Goal: Information Seeking & Learning: Compare options

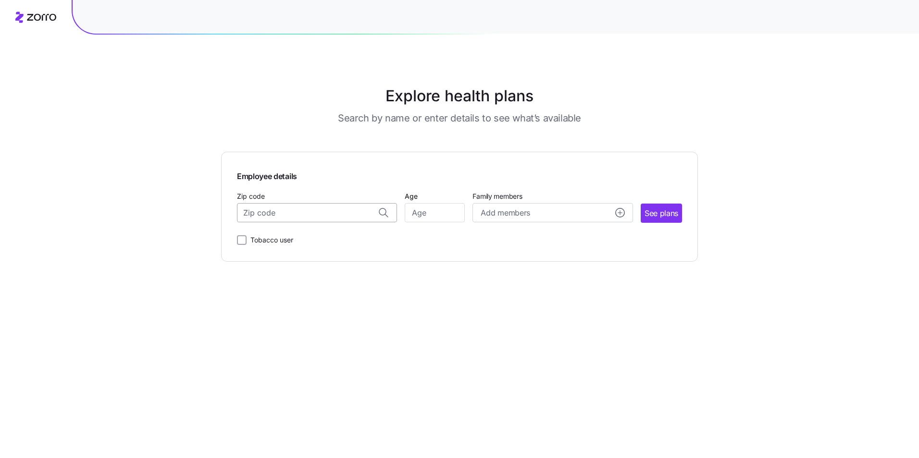
click at [334, 212] on input "Zip code" at bounding box center [317, 212] width 160 height 19
type input "17946"
click at [424, 214] on input "Age" at bounding box center [435, 212] width 60 height 19
type input "52"
click at [244, 241] on input "Tobacco user" at bounding box center [242, 240] width 10 height 10
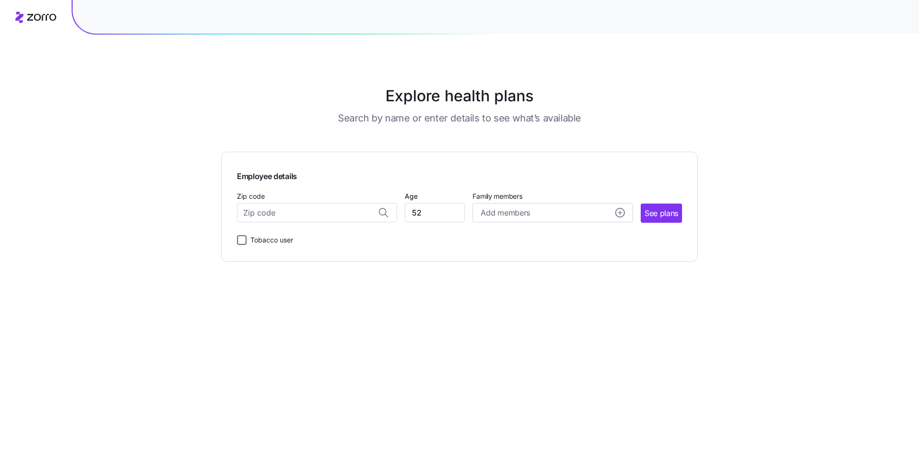
checkbox input "true"
click at [662, 213] on span "See plans" at bounding box center [661, 214] width 34 height 12
click at [324, 215] on input "Zip code" at bounding box center [317, 212] width 160 height 19
click at [347, 232] on div "17946, [GEOGRAPHIC_DATA], [GEOGRAPHIC_DATA]" at bounding box center [317, 238] width 150 height 20
type input "17946, [GEOGRAPHIC_DATA], [GEOGRAPHIC_DATA]"
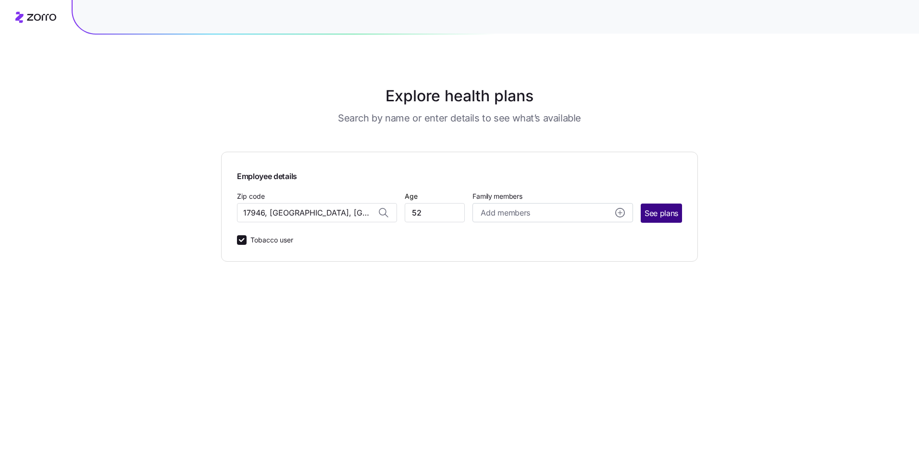
click at [666, 214] on span "See plans" at bounding box center [661, 214] width 34 height 12
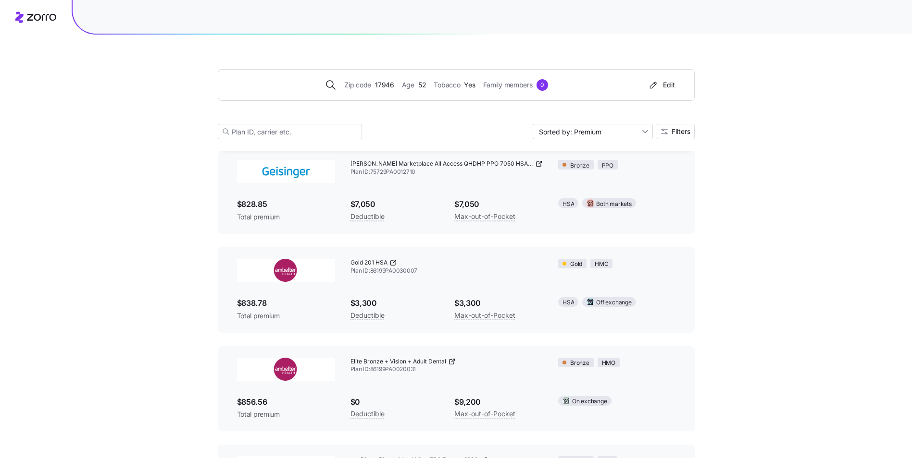
scroll to position [1442, 0]
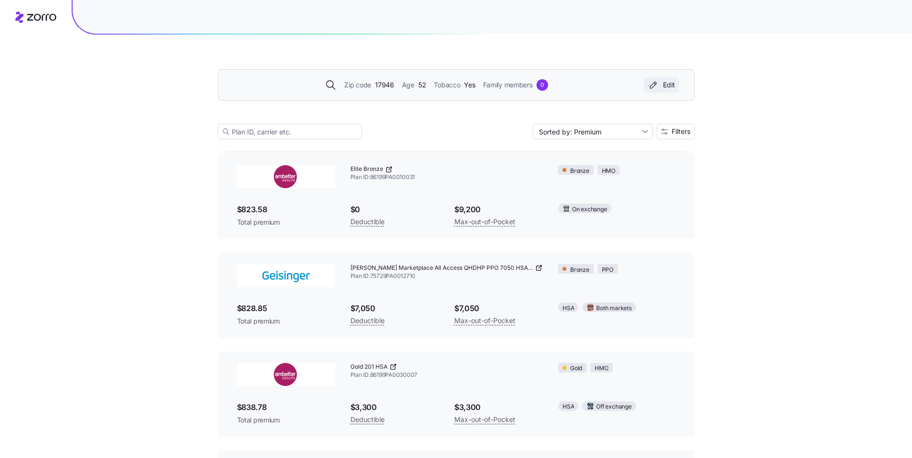
click at [660, 84] on div "Edit" at bounding box center [660, 85] width 27 height 10
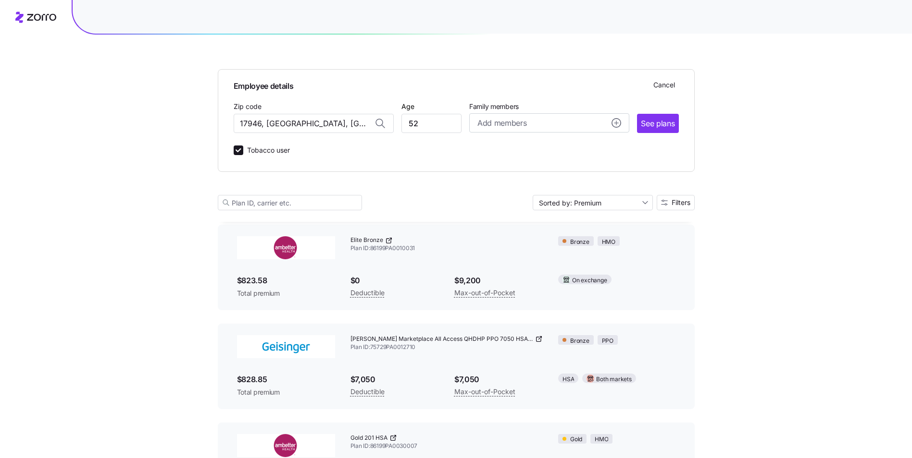
scroll to position [1513, 0]
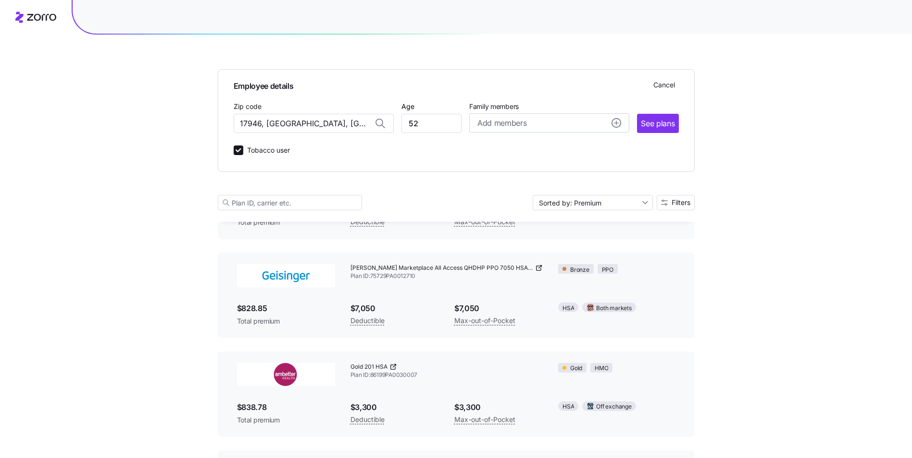
click at [232, 148] on div "Employee details Cancel Zip code 17946, [GEOGRAPHIC_DATA], [GEOGRAPHIC_DATA] Ag…" at bounding box center [456, 120] width 477 height 103
click at [240, 150] on input "Tobacco user" at bounding box center [239, 151] width 10 height 10
checkbox input "false"
click at [652, 122] on span "See plans" at bounding box center [658, 124] width 34 height 12
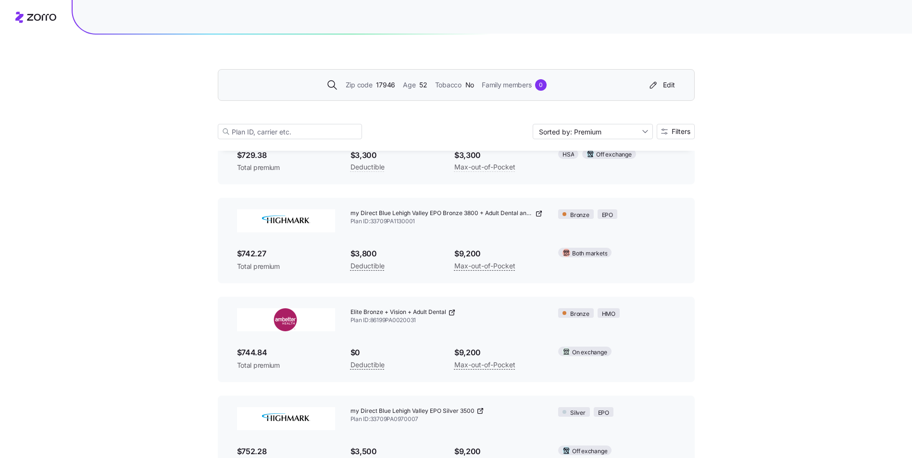
scroll to position [1874, 0]
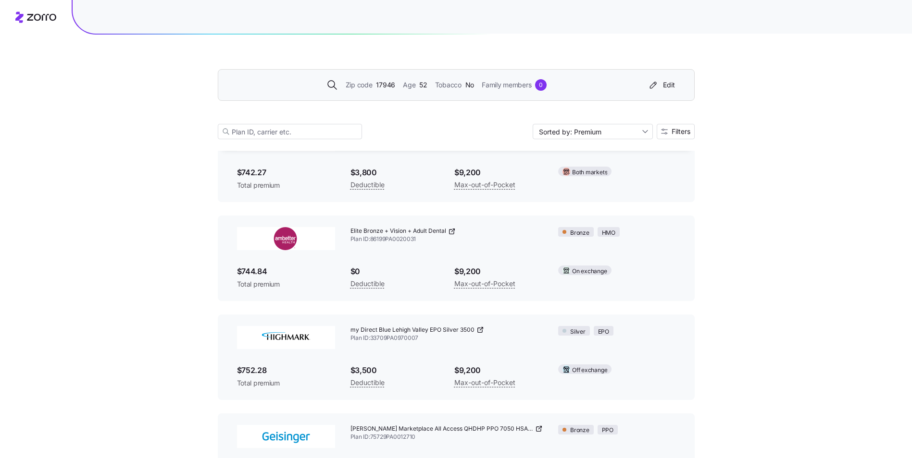
click at [363, 229] on span "Elite Bronze + Vision + Adult Dental" at bounding box center [398, 231] width 96 height 8
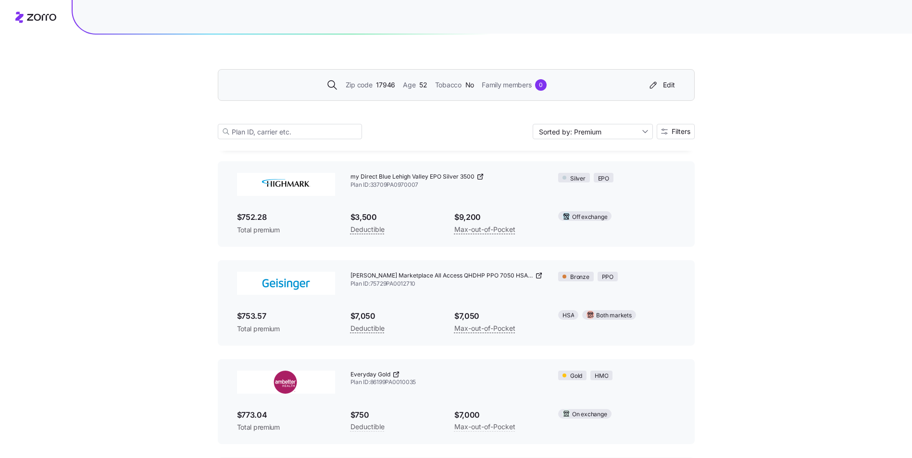
scroll to position [2114, 0]
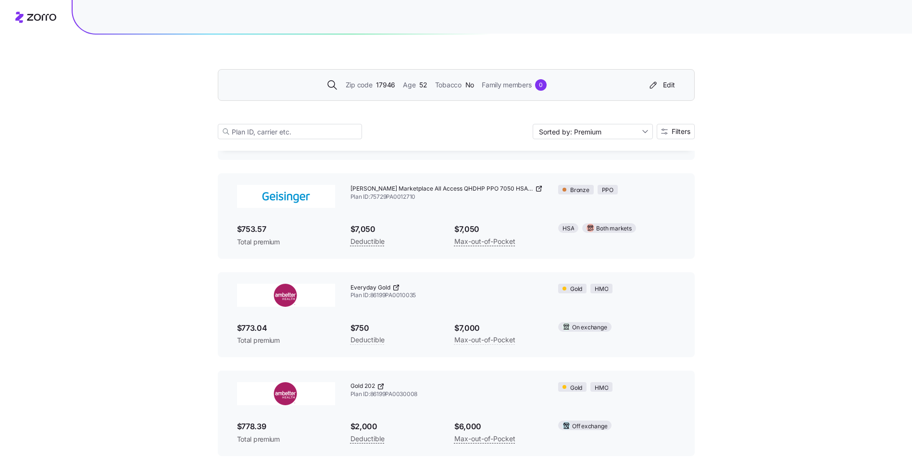
click at [294, 294] on img at bounding box center [286, 295] width 98 height 23
click at [377, 291] on span "Everyday Gold" at bounding box center [370, 288] width 40 height 8
click at [561, 285] on div "Gold" at bounding box center [572, 289] width 28 height 10
click at [562, 288] on div at bounding box center [564, 289] width 4 height 4
click at [396, 285] on icon at bounding box center [396, 288] width 8 height 8
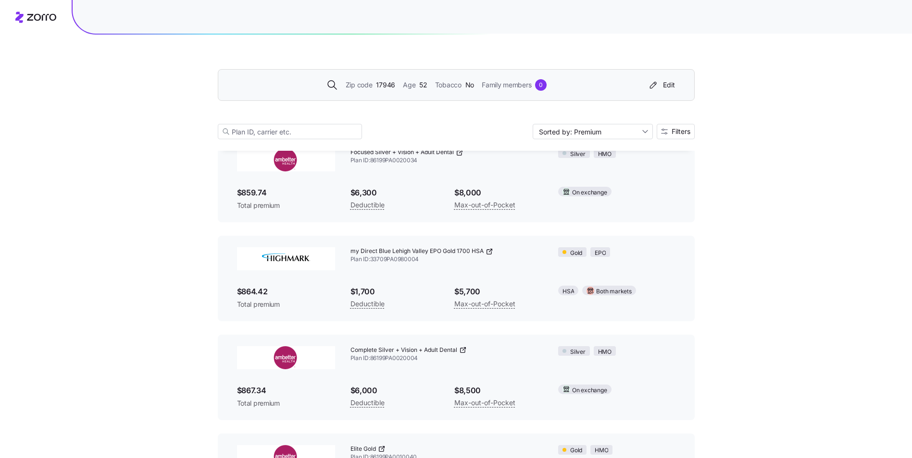
scroll to position [3844, 0]
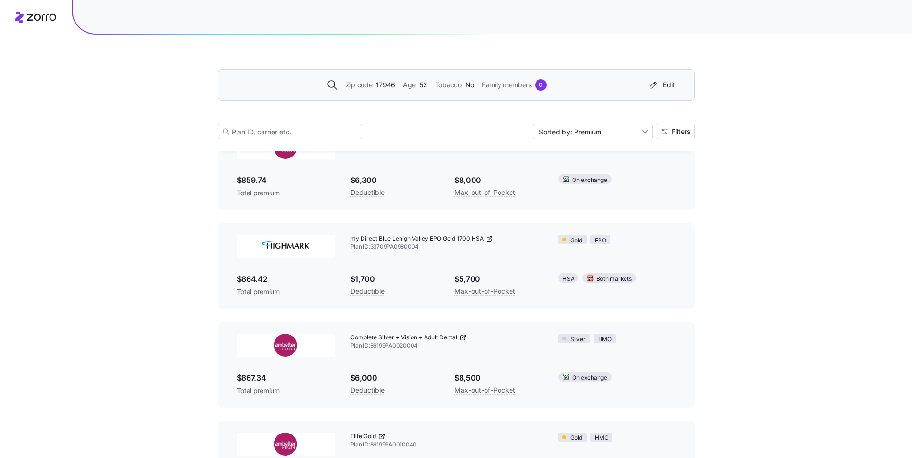
click at [489, 239] on icon at bounding box center [490, 237] width 3 height 3
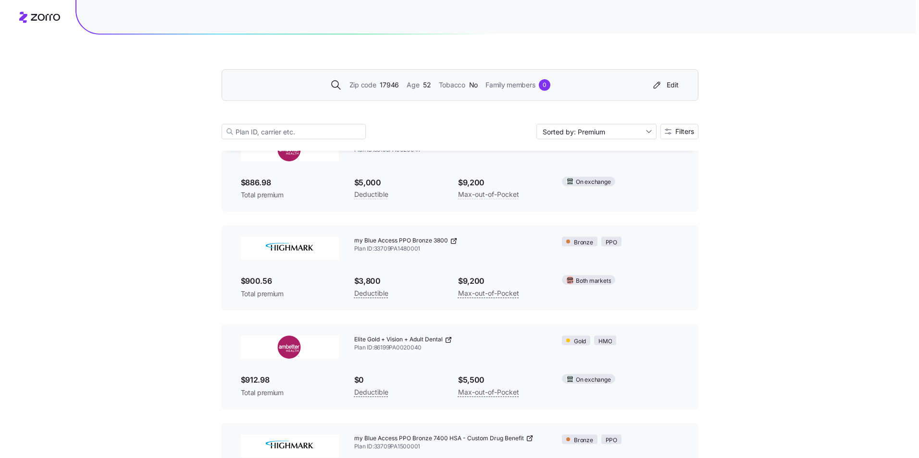
scroll to position [4277, 0]
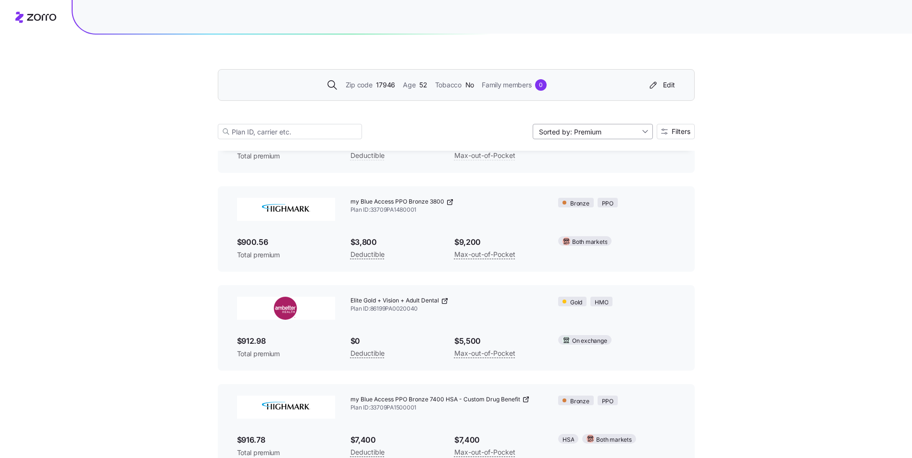
click at [642, 127] on input "Sorted by: Premium" at bounding box center [592, 131] width 120 height 15
click at [642, 131] on div "Sorted by: Premium" at bounding box center [592, 131] width 120 height 15
click at [666, 132] on icon "button" at bounding box center [664, 131] width 7 height 7
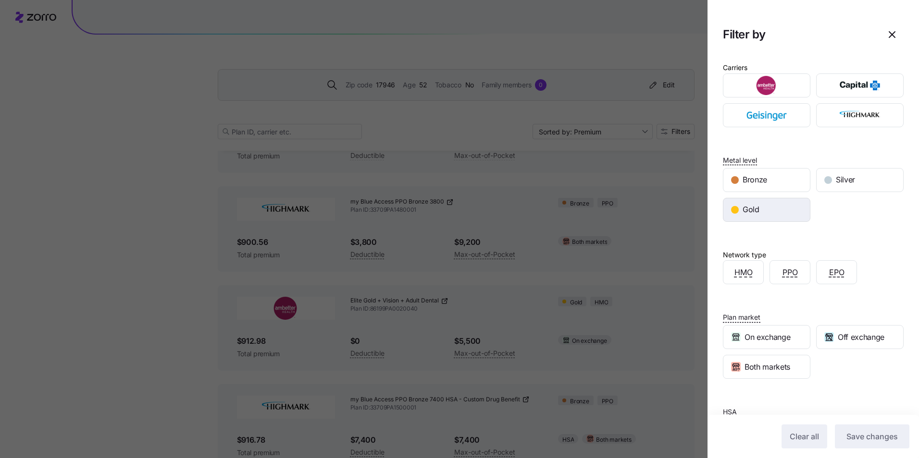
click at [762, 212] on div "Gold" at bounding box center [766, 209] width 86 height 23
click at [881, 443] on button "Save changes" at bounding box center [872, 437] width 74 height 24
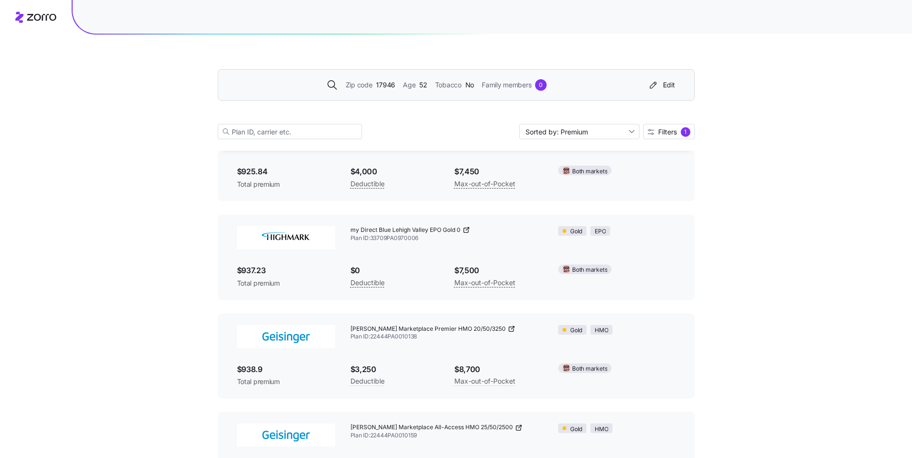
scroll to position [1061, 0]
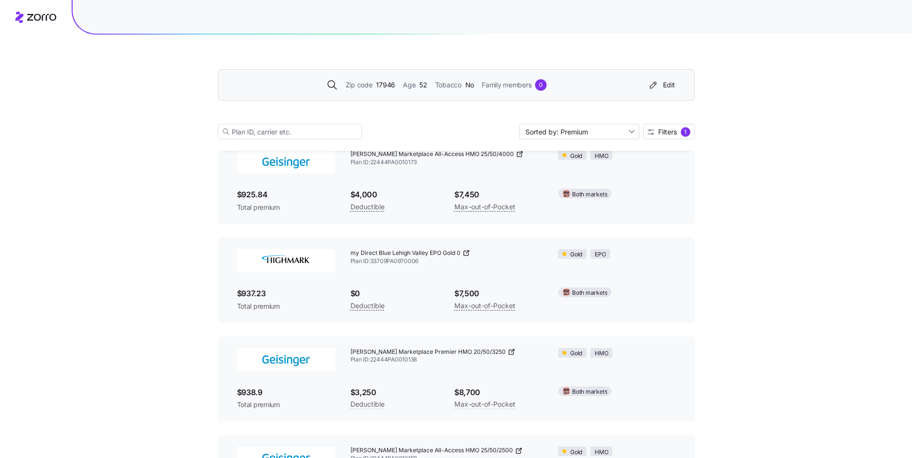
click at [463, 255] on icon at bounding box center [465, 253] width 4 height 4
